Goal: Find specific page/section: Find specific page/section

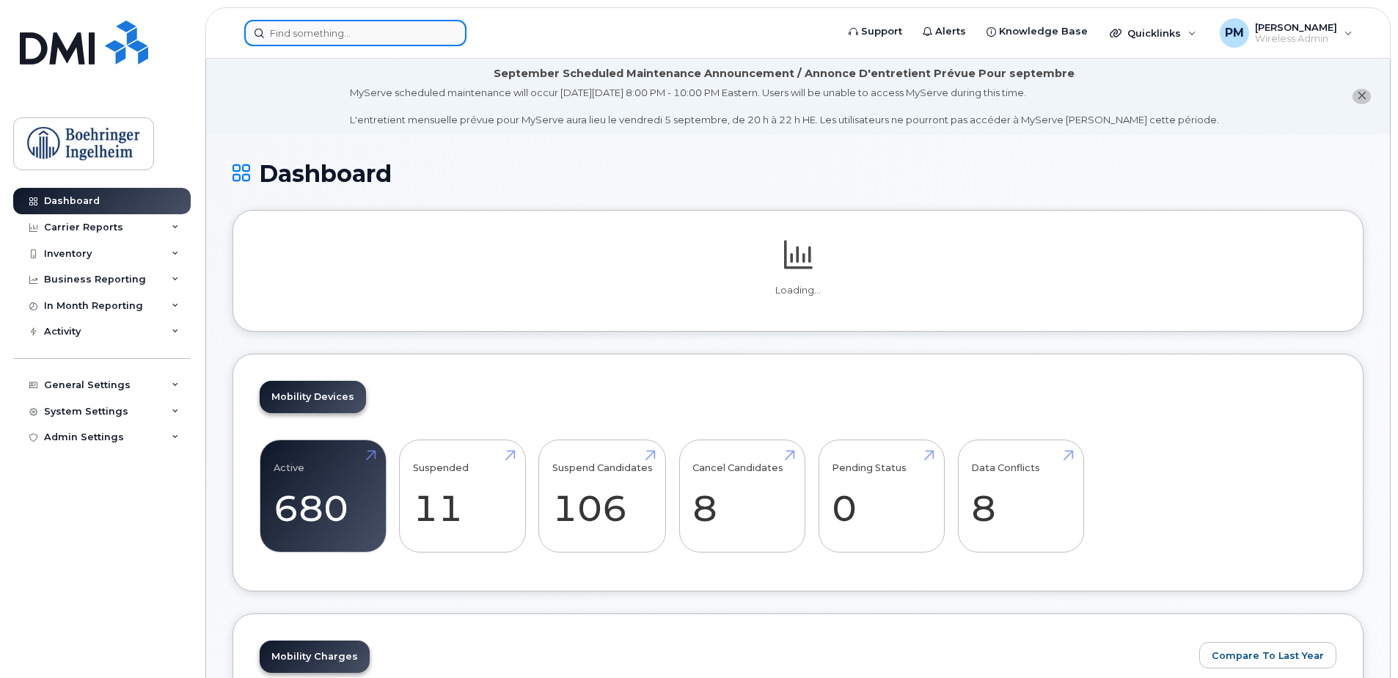
click at [365, 23] on input at bounding box center [355, 33] width 222 height 26
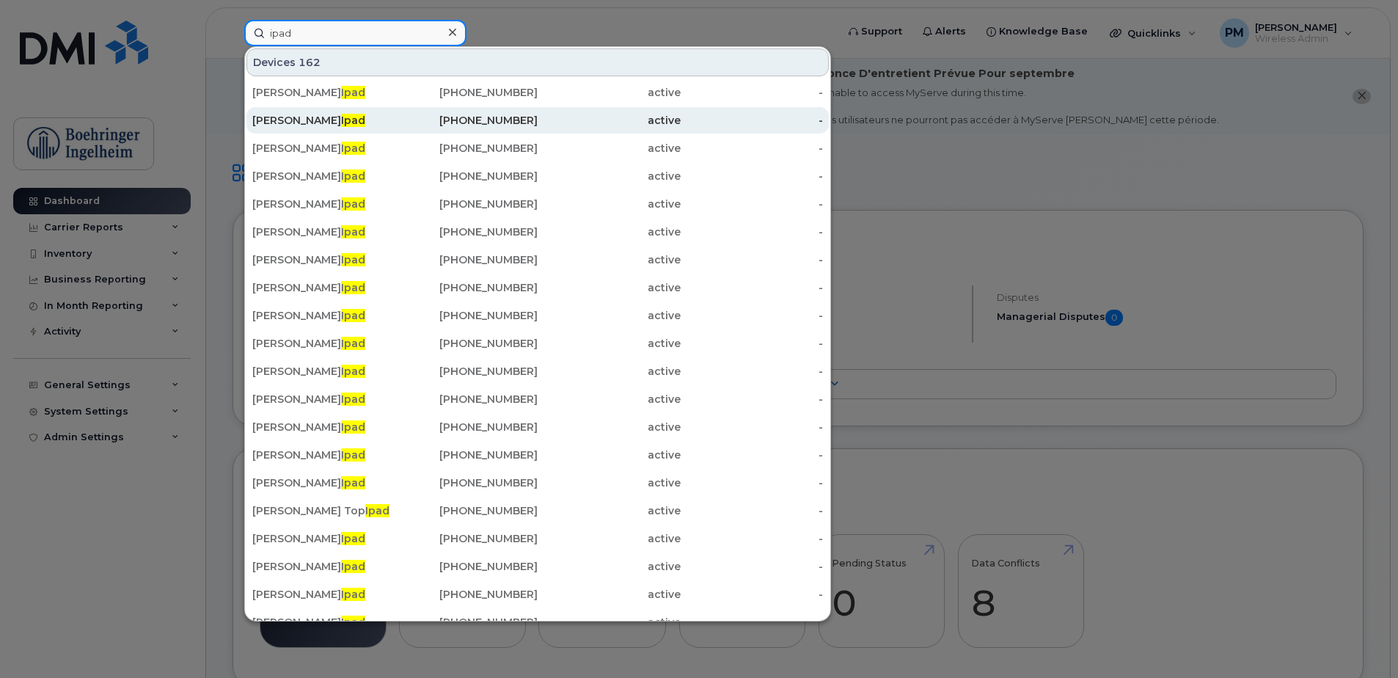
type input "ipad"
click at [369, 127] on div "[PERSON_NAME] Ipad" at bounding box center [323, 120] width 143 height 15
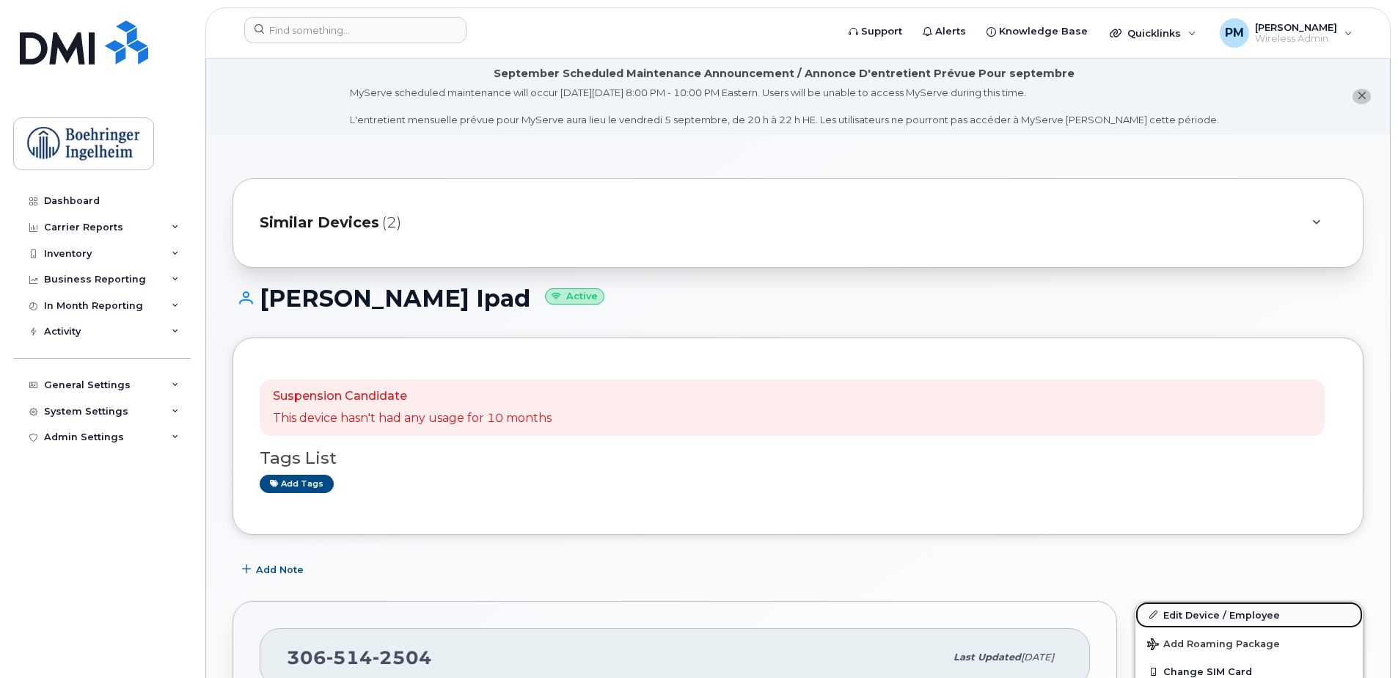
click at [1226, 615] on link "Edit Device / Employee" at bounding box center [1249, 615] width 227 height 26
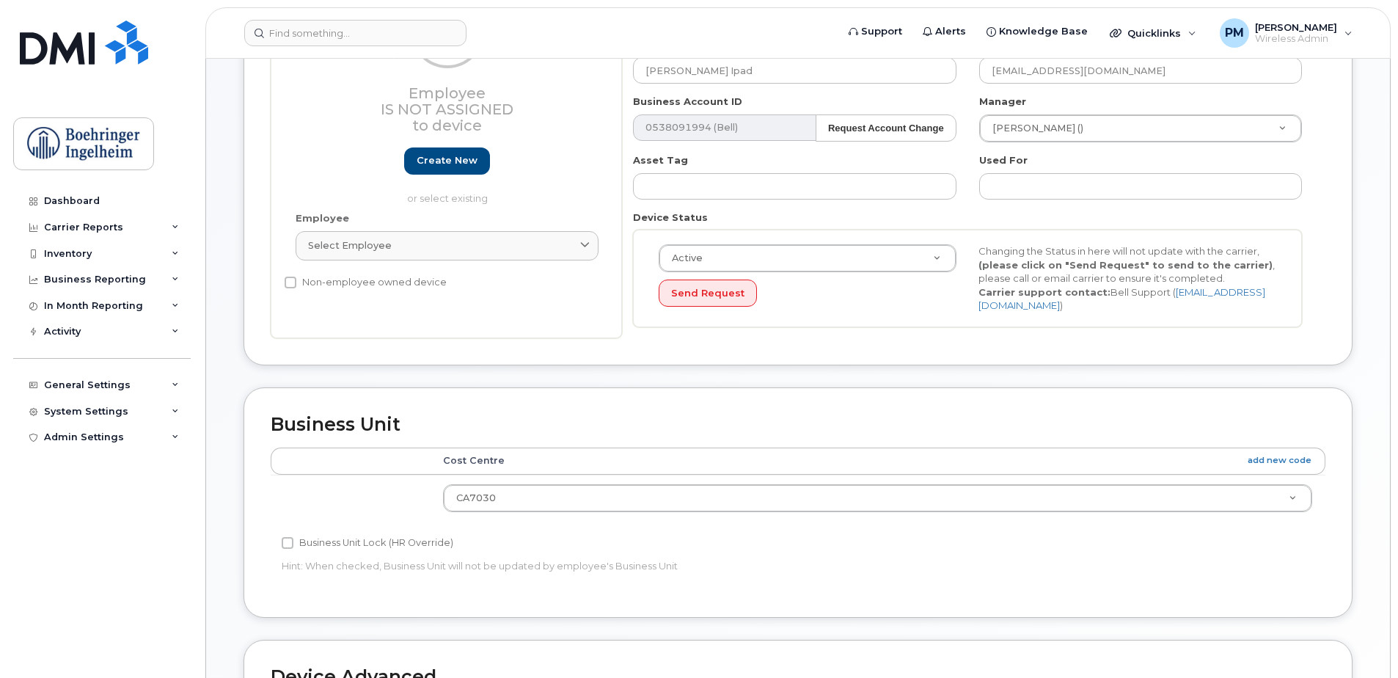
scroll to position [175, 0]
